Goal: Task Accomplishment & Management: Manage account settings

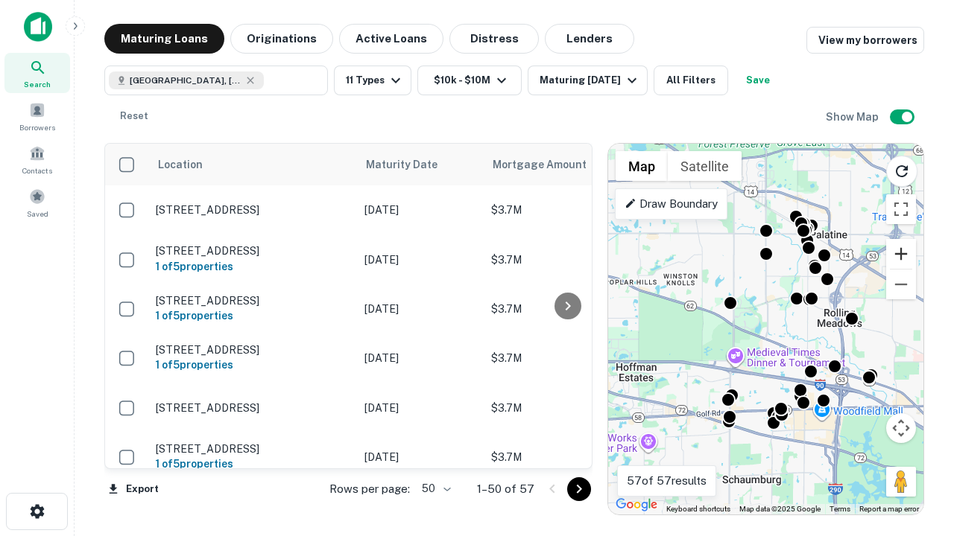
click at [901, 254] on button "Zoom in" at bounding box center [901, 254] width 30 height 30
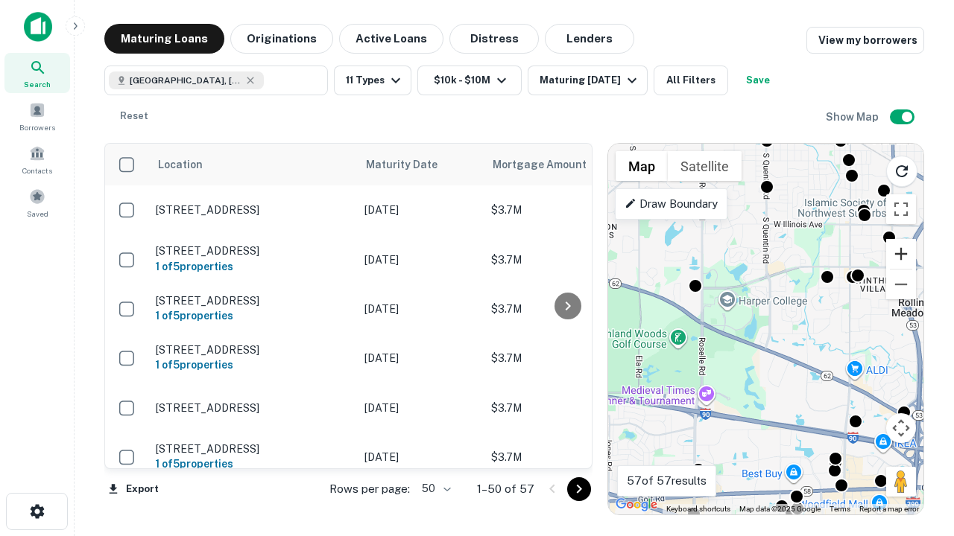
click at [901, 254] on button "Zoom in" at bounding box center [901, 254] width 30 height 30
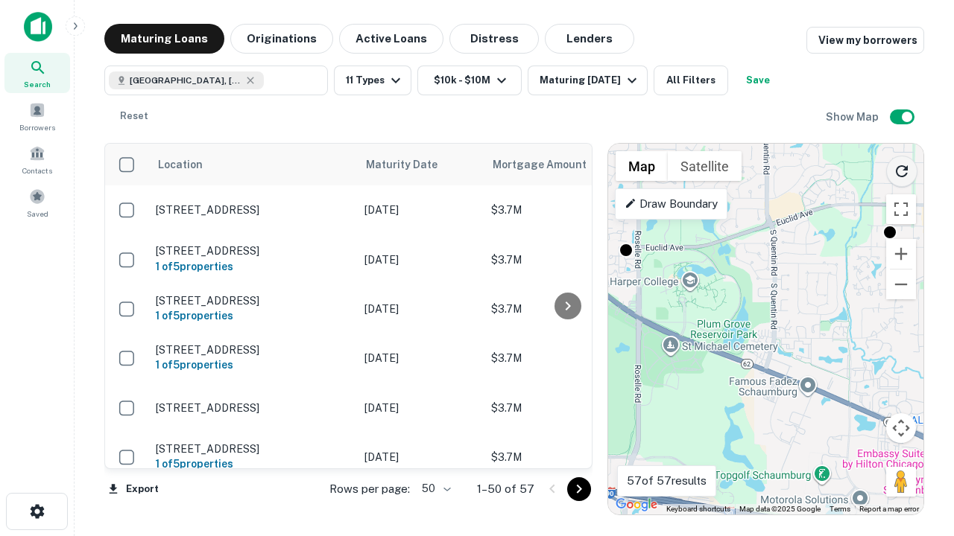
click at [902, 168] on icon "Reload search area" at bounding box center [902, 171] width 18 height 18
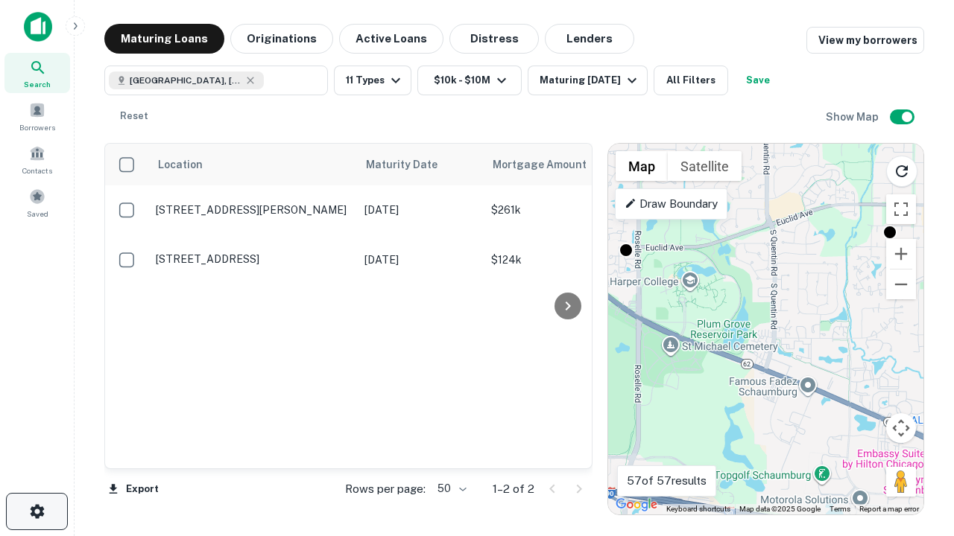
click at [37, 512] on icon "button" at bounding box center [37, 512] width 18 height 18
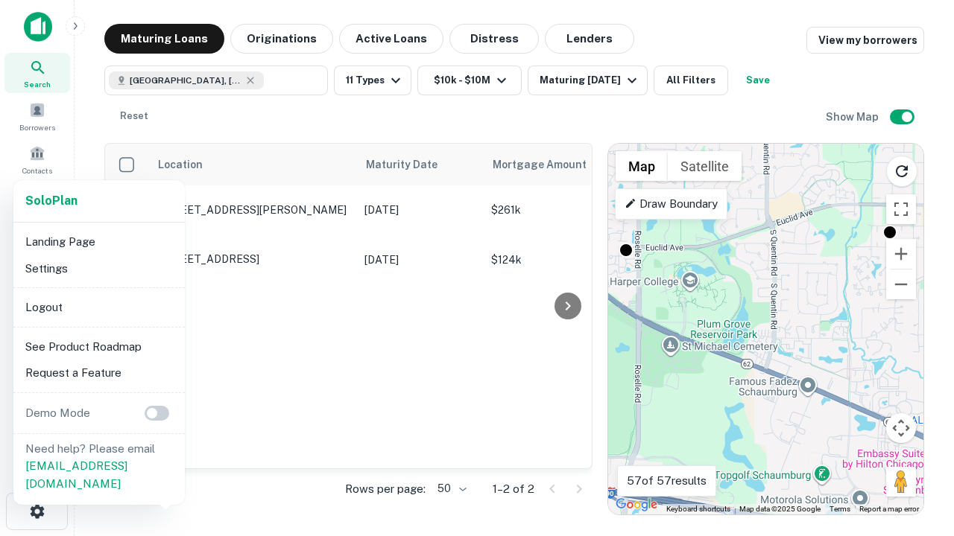
click at [98, 307] on li "Logout" at bounding box center [98, 307] width 159 height 27
